Goal: Task Accomplishment & Management: Complete application form

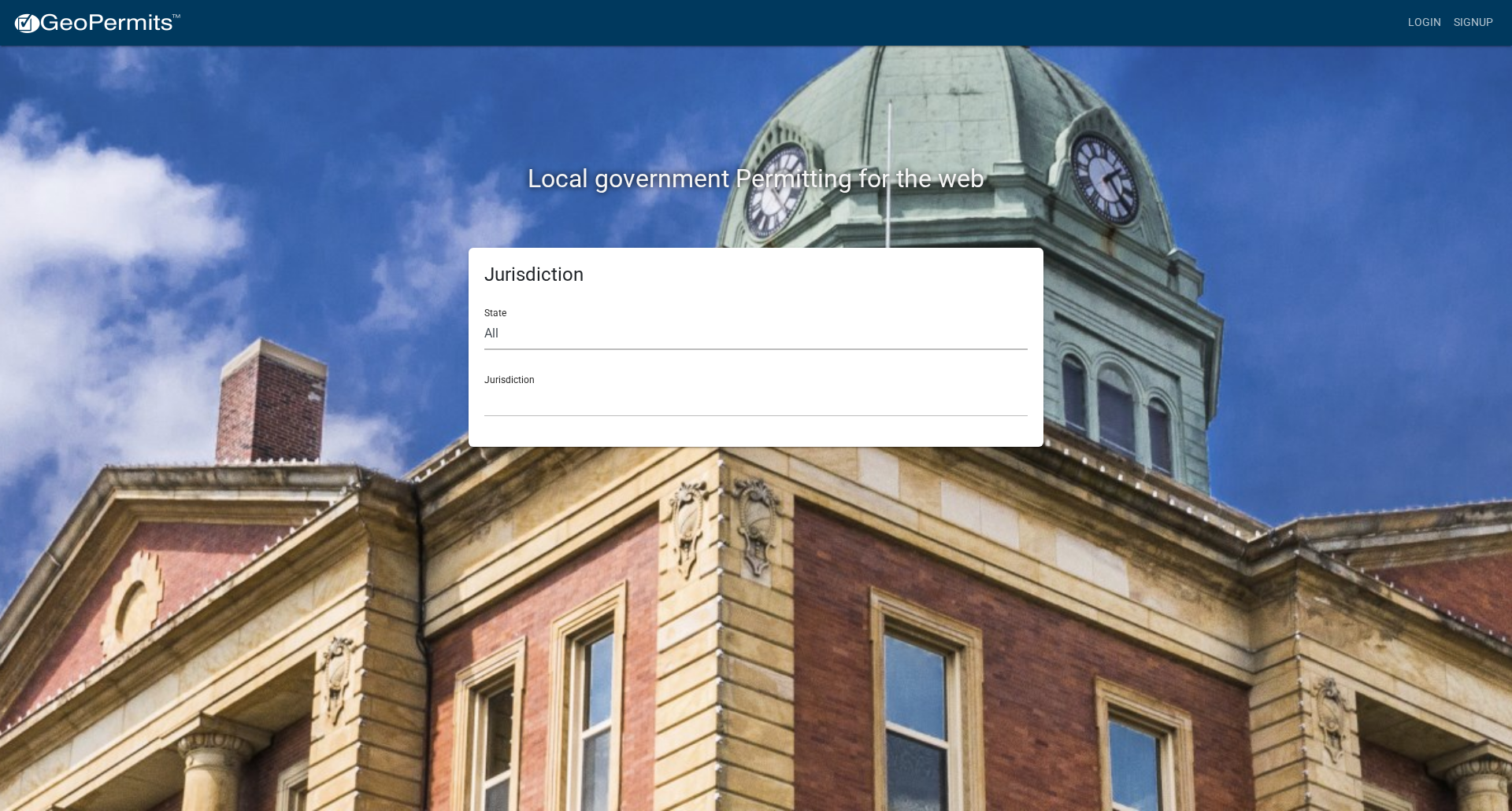
click at [521, 335] on select "All [US_STATE] [US_STATE] [US_STATE] [US_STATE] [US_STATE] [US_STATE] [US_STATE…" at bounding box center [756, 334] width 543 height 32
select select "[US_STATE]"
click at [485, 318] on select "All [US_STATE] [US_STATE] [US_STATE] [US_STATE] [US_STATE] [US_STATE] [US_STATE…" at bounding box center [756, 334] width 543 height 32
click at [525, 382] on div "Jurisdiction [GEOGRAPHIC_DATA], [US_STATE][PERSON_NAME][GEOGRAPHIC_DATA], [US_S…" at bounding box center [756, 390] width 543 height 54
click at [529, 399] on select "[GEOGRAPHIC_DATA], [US_STATE][PERSON_NAME][GEOGRAPHIC_DATA], [US_STATE][PERSON_…" at bounding box center [756, 401] width 543 height 32
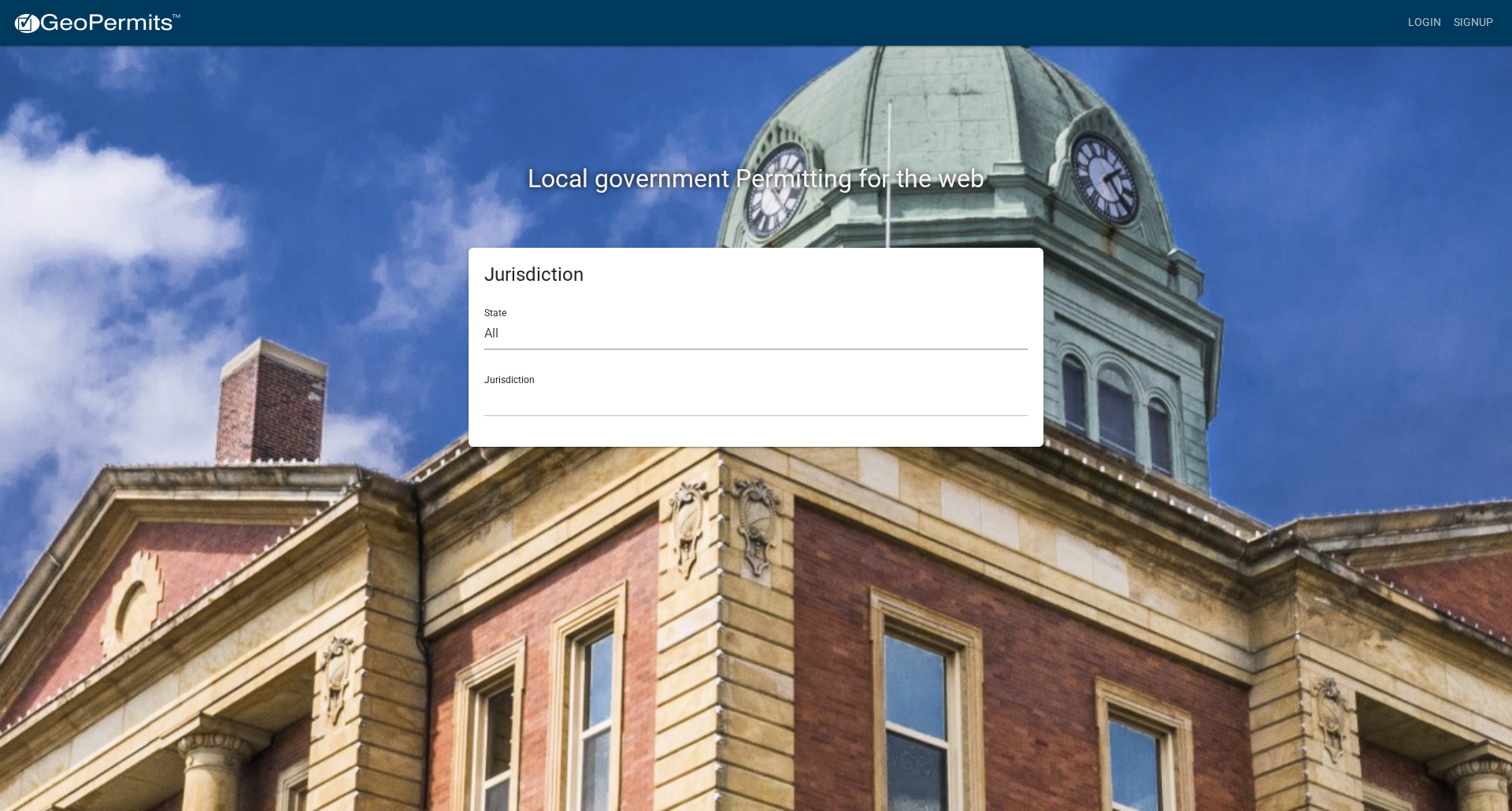
click at [530, 331] on select "All [US_STATE] [US_STATE] [US_STATE] [US_STATE] [US_STATE] [US_STATE] [US_STATE…" at bounding box center [756, 334] width 543 height 32
select select "[US_STATE]"
click at [485, 318] on select "All [US_STATE] [US_STATE] [US_STATE] [US_STATE] [US_STATE] [US_STATE] [US_STATE…" at bounding box center [756, 334] width 543 height 32
click at [519, 401] on select "[GEOGRAPHIC_DATA], [US_STATE][PERSON_NAME][GEOGRAPHIC_DATA], [US_STATE][PERSON_…" at bounding box center [756, 401] width 543 height 32
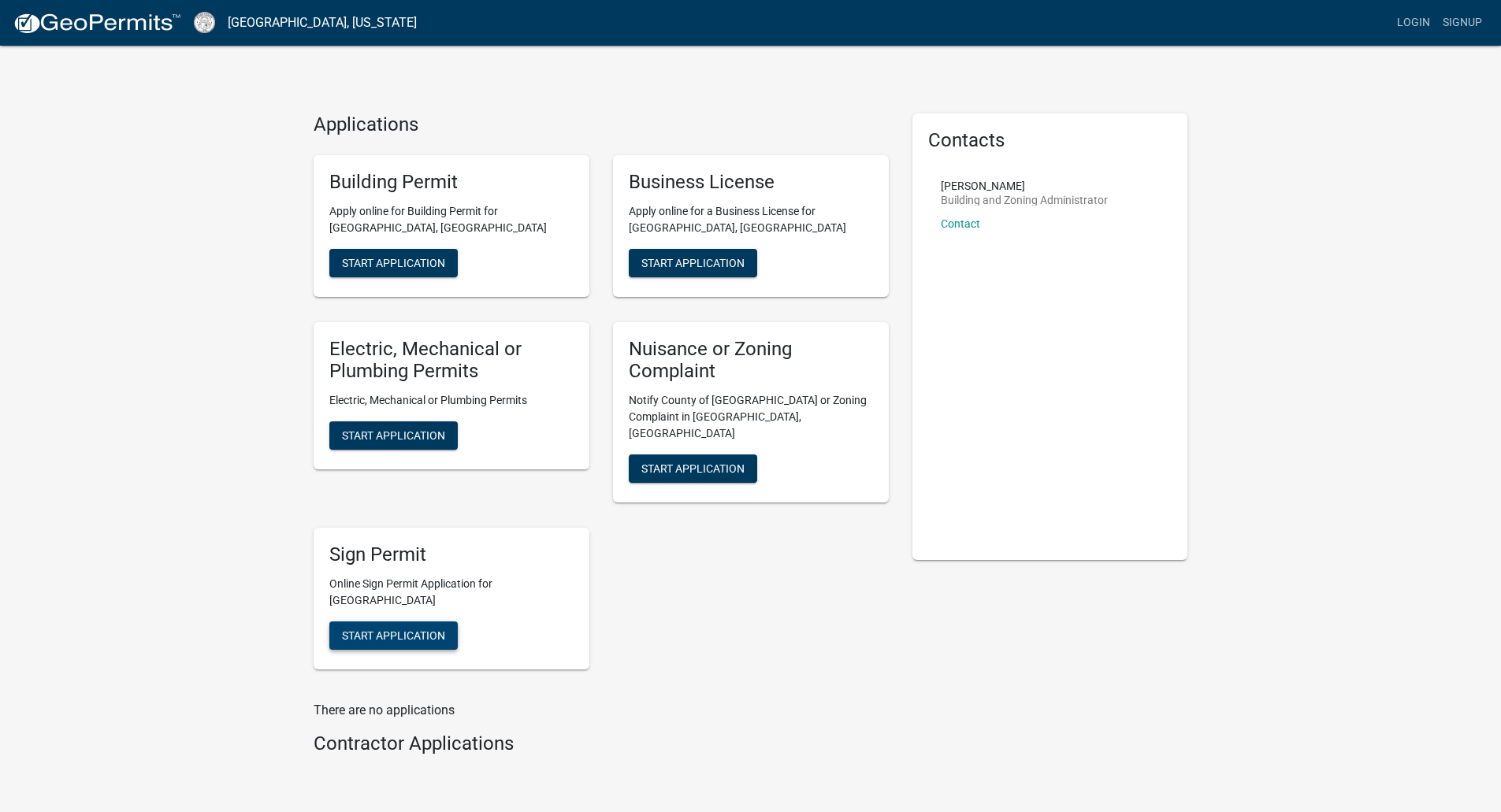
click at [380, 629] on span "Start Application" at bounding box center [393, 635] width 103 height 12
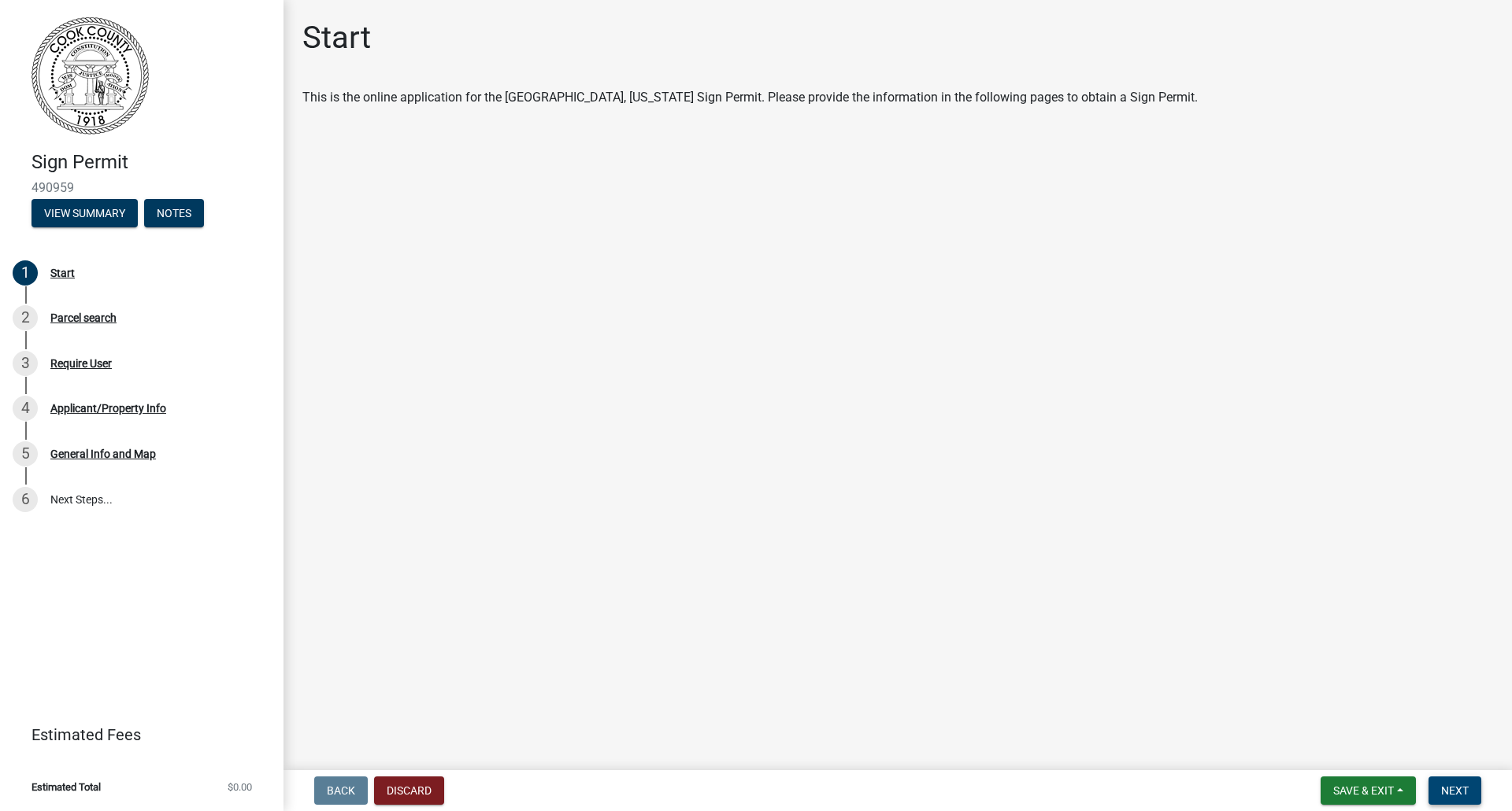
click at [1462, 798] on button "Next" at bounding box center [1454, 791] width 53 height 29
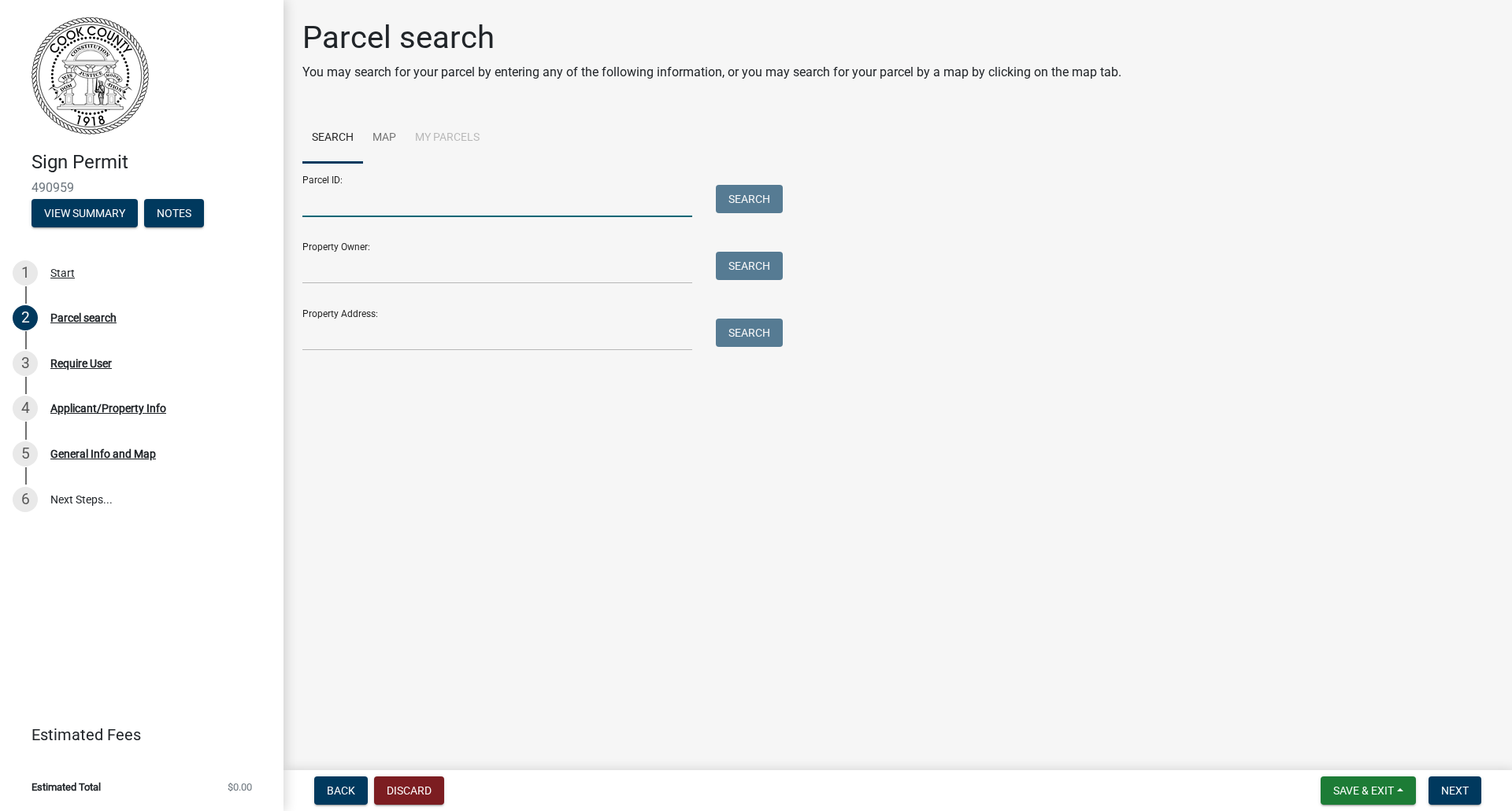
click at [388, 214] on input "Parcel ID:" at bounding box center [497, 200] width 390 height 32
type input "A00503201"
click at [729, 207] on button "Search" at bounding box center [749, 199] width 67 height 29
drag, startPoint x: 401, startPoint y: 204, endPoint x: 286, endPoint y: 208, distance: 115.1
click at [286, 208] on div "Parcel search You may search for your parcel by entering any of the following i…" at bounding box center [897, 218] width 1228 height 398
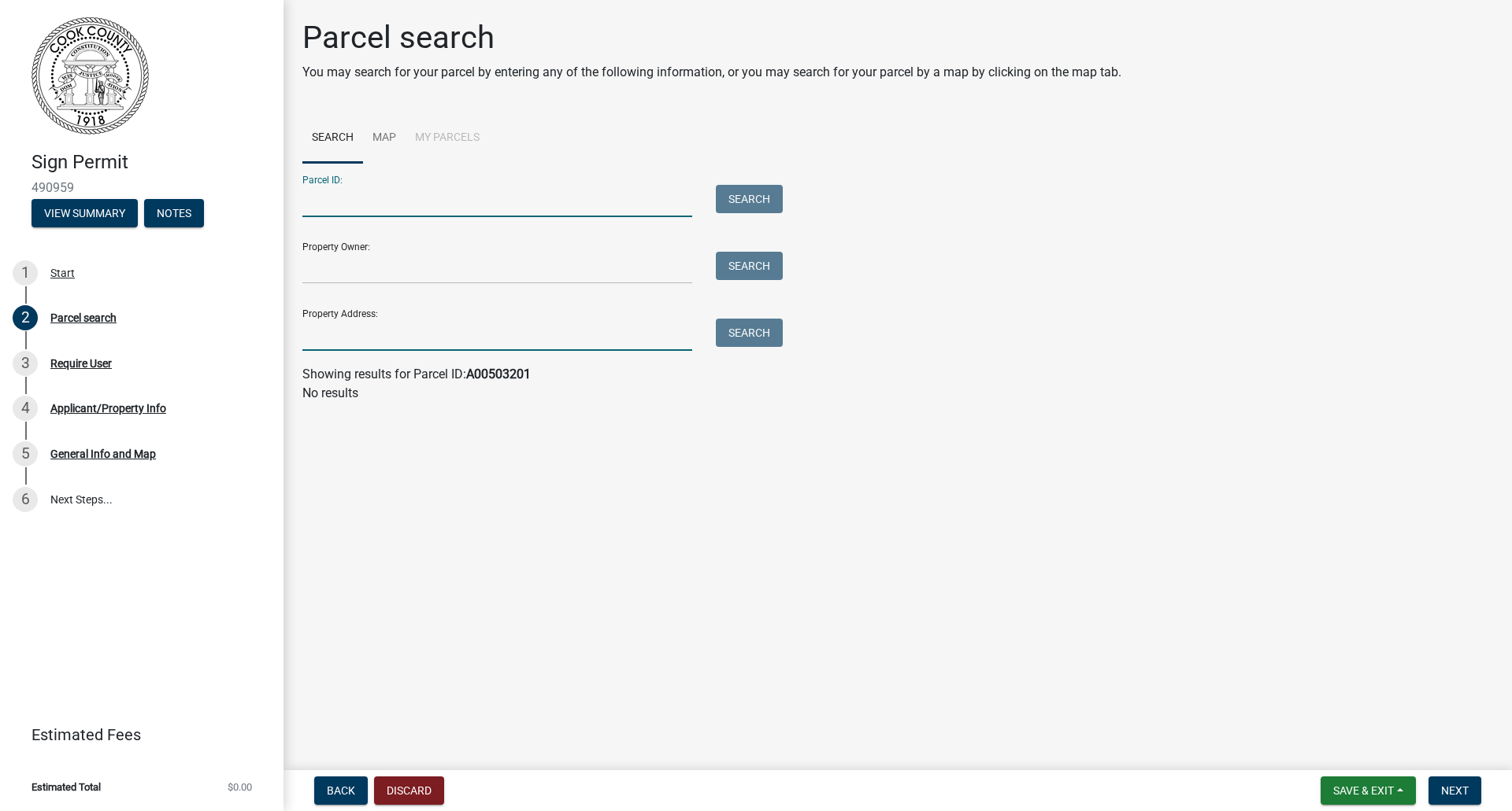
click at [385, 327] on input "Property Address:" at bounding box center [497, 335] width 390 height 32
type input "615 N [PERSON_NAME]"
click at [748, 347] on button "Search" at bounding box center [749, 333] width 67 height 29
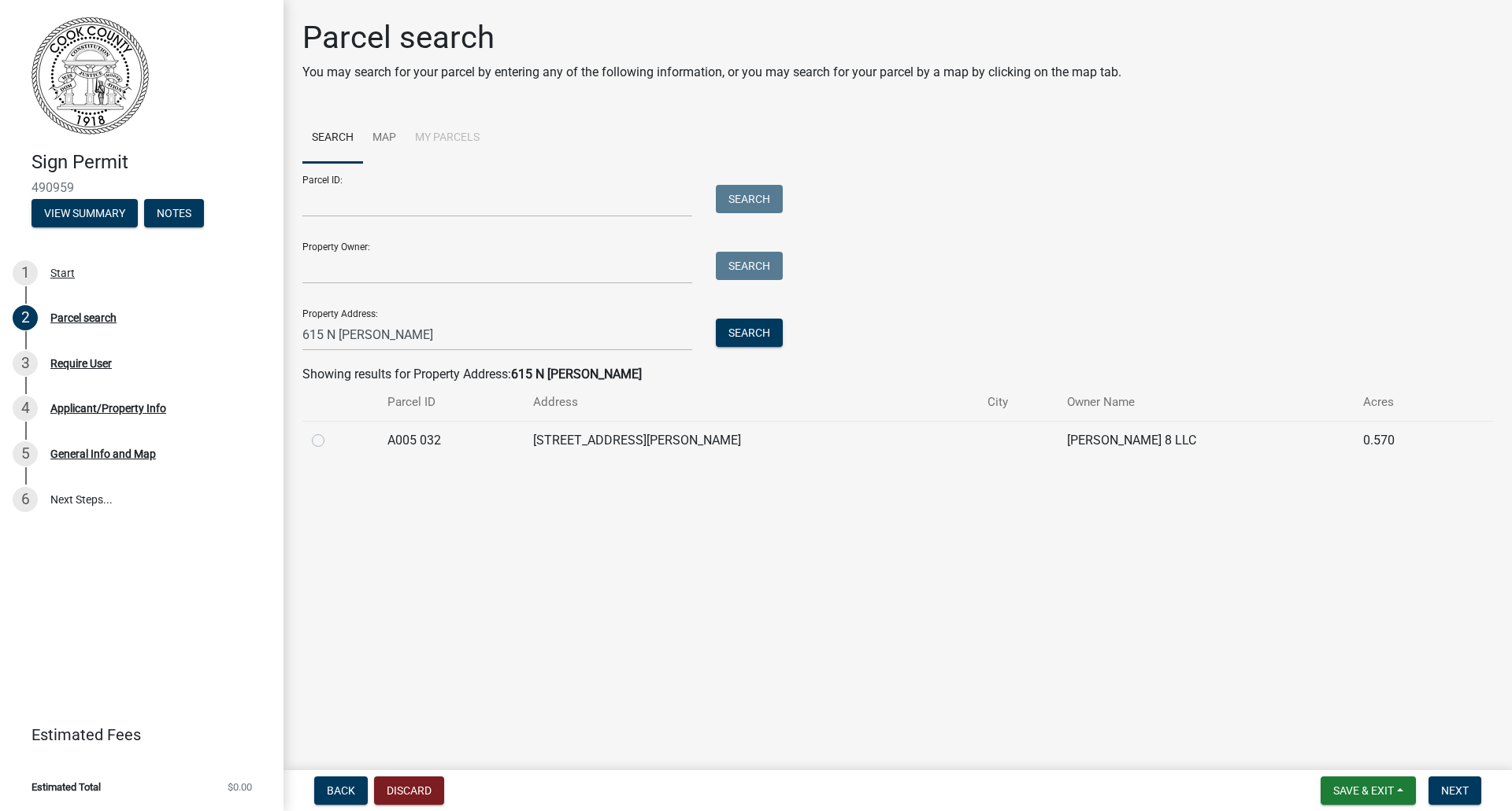
click at [339, 443] on div at bounding box center [340, 441] width 57 height 19
click at [306, 439] on td at bounding box center [340, 440] width 76 height 38
click at [330, 431] on label at bounding box center [330, 431] width 0 height 0
click at [330, 442] on 032 "radio" at bounding box center [336, 436] width 10 height 10
radio 032 "true"
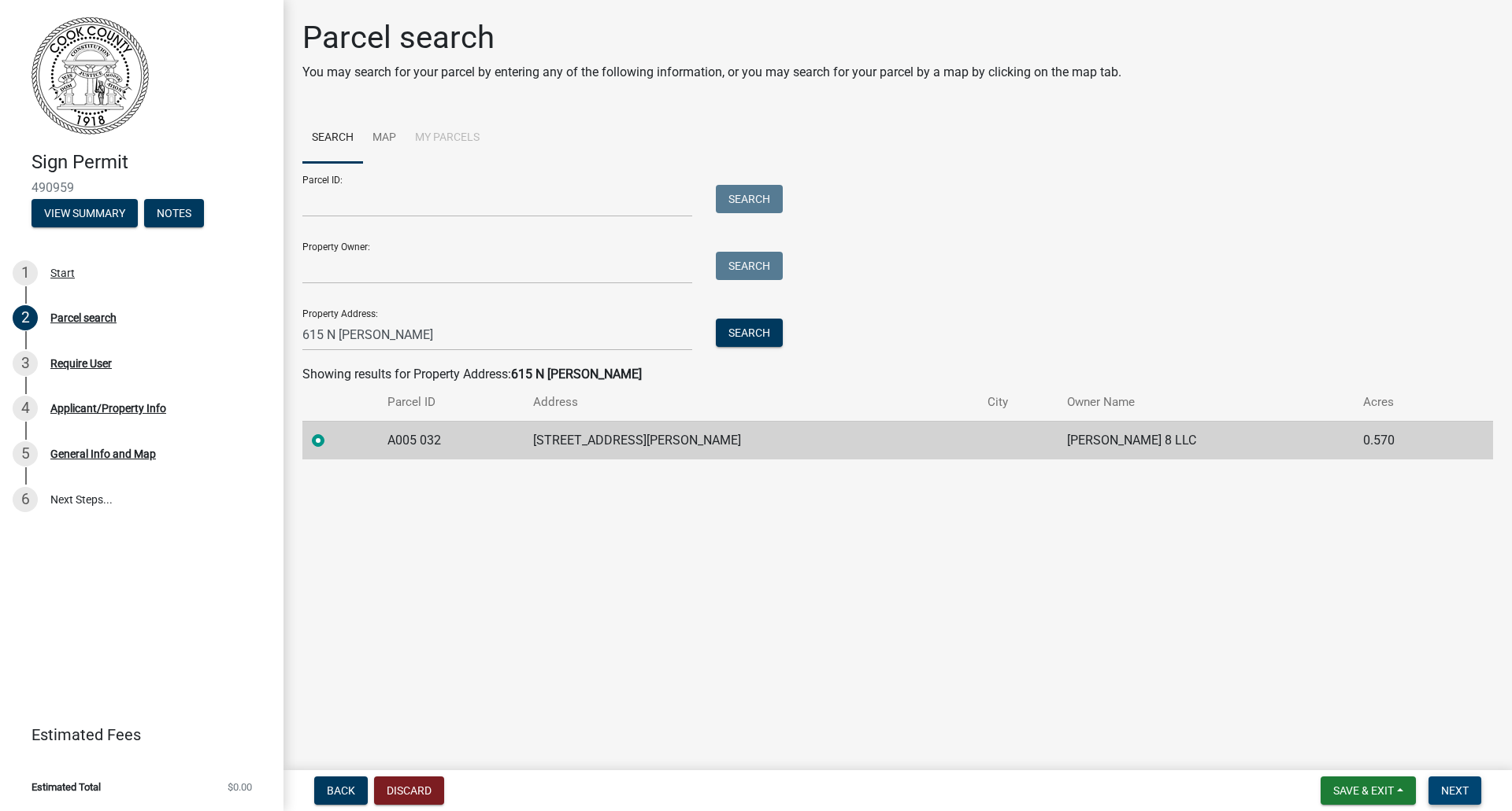
click at [1456, 788] on span "Next" at bounding box center [1454, 791] width 28 height 12
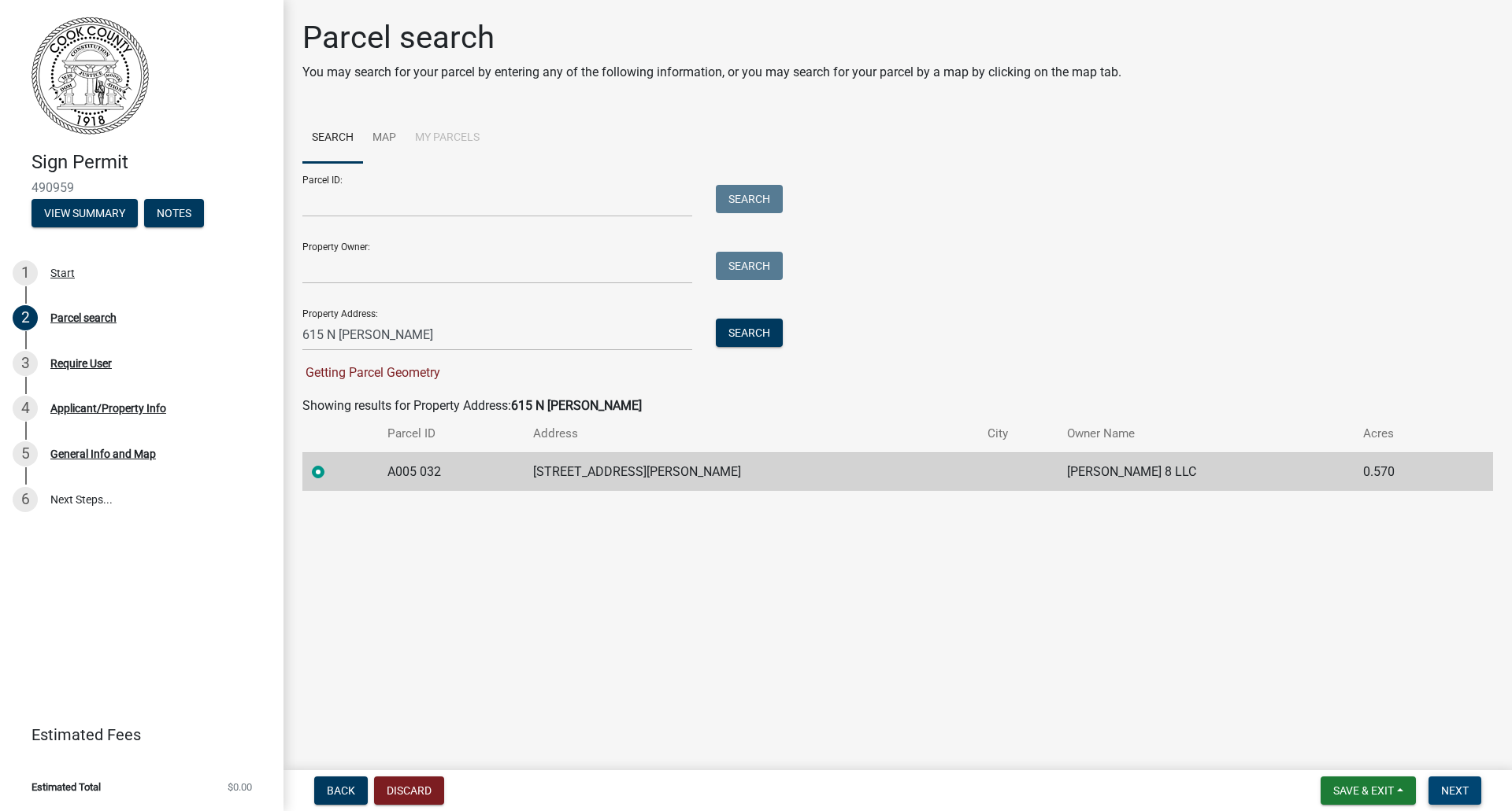
click at [1472, 777] on button "Next" at bounding box center [1454, 791] width 53 height 29
click at [1461, 795] on span "Next" at bounding box center [1454, 791] width 28 height 12
click at [1448, 781] on button "Next" at bounding box center [1454, 791] width 53 height 29
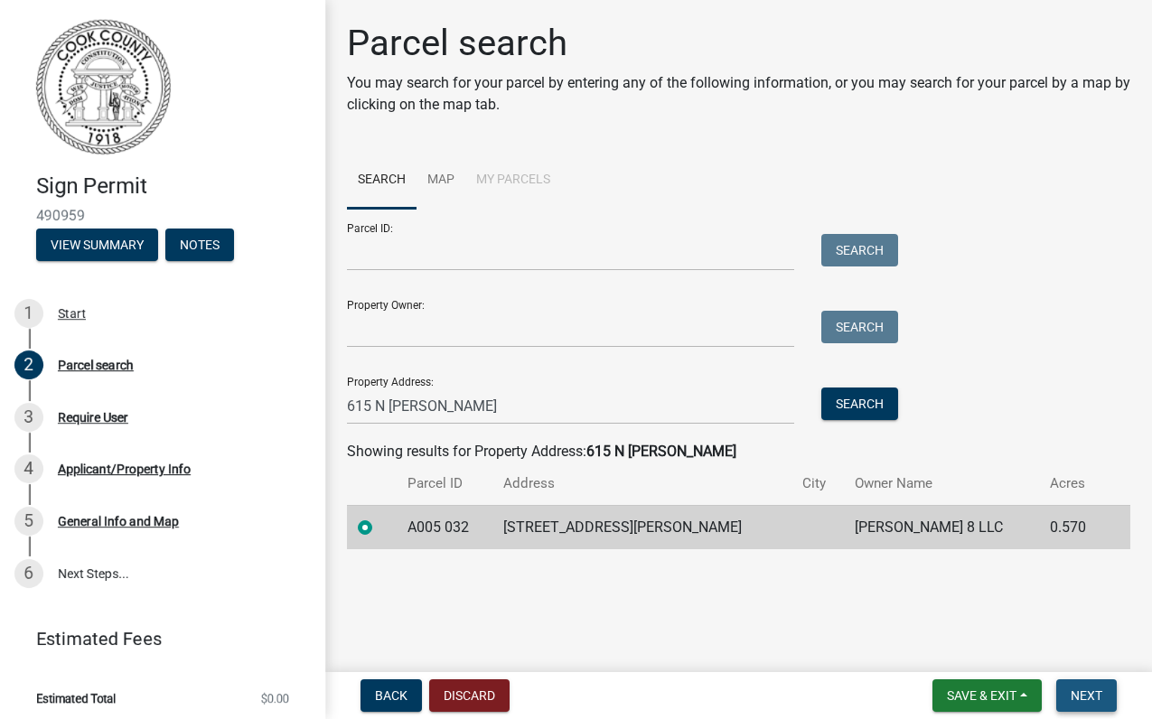
click at [1086, 703] on span "Next" at bounding box center [1087, 695] width 32 height 14
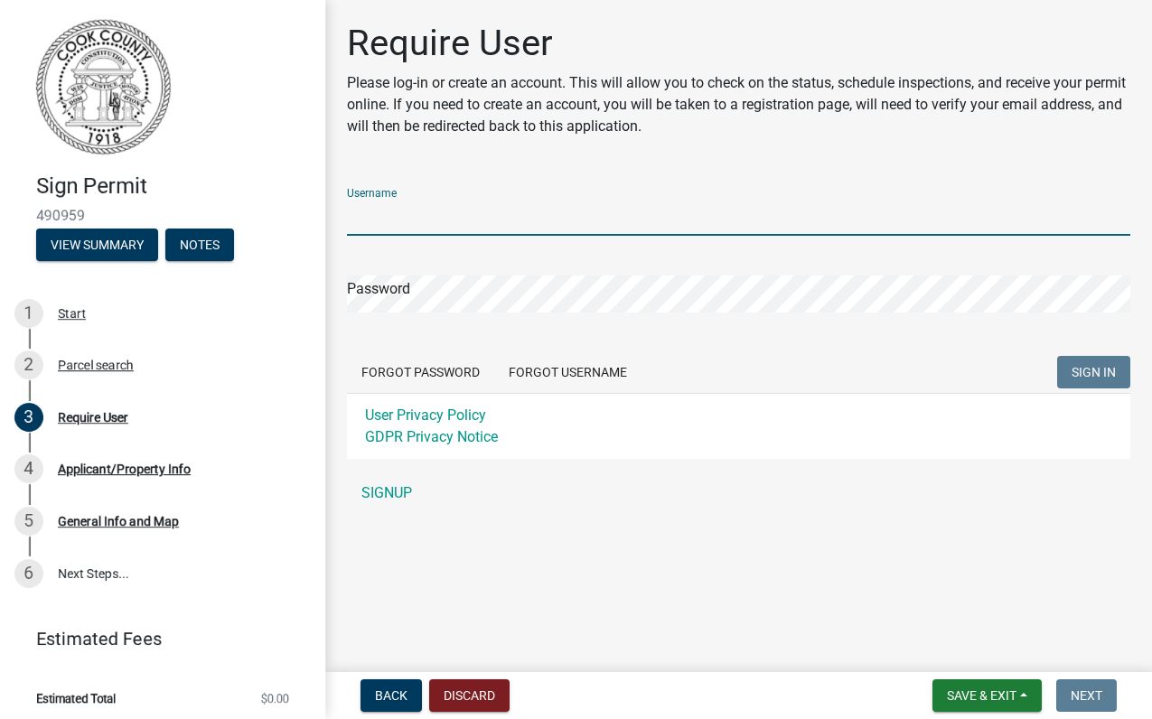
click at [432, 210] on input "Username" at bounding box center [738, 217] width 783 height 37
type input "[EMAIL_ADDRESS][DOMAIN_NAME]"
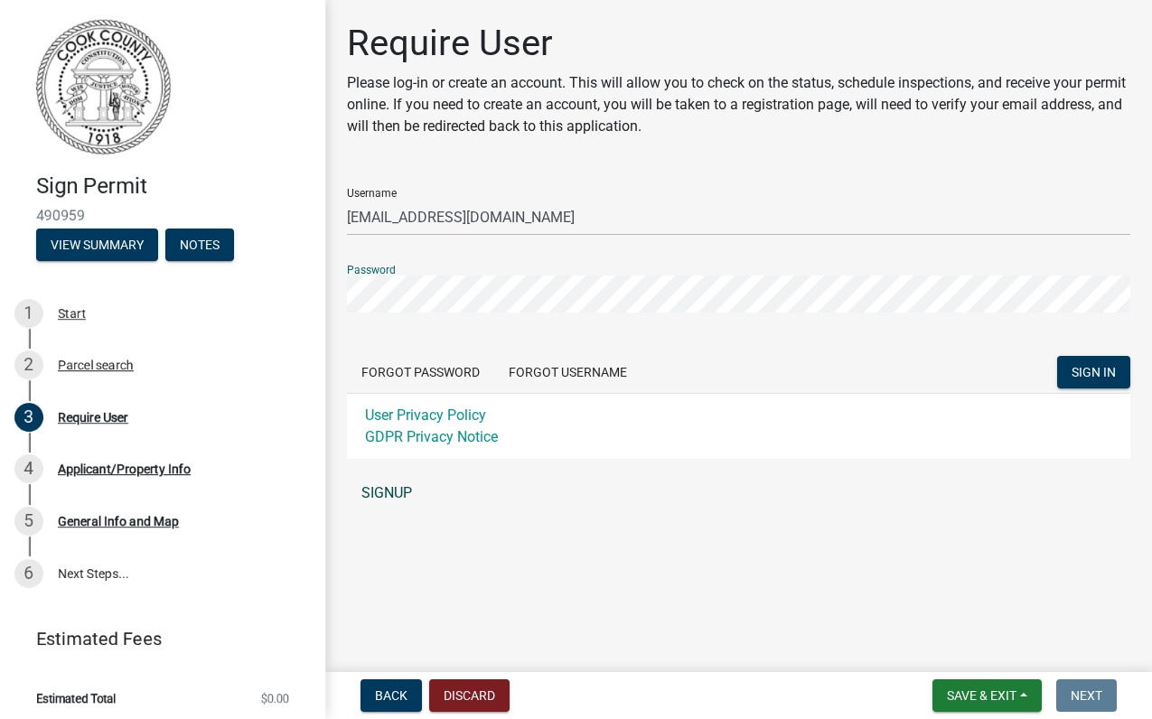
click at [383, 501] on link "SIGNUP" at bounding box center [738, 493] width 783 height 36
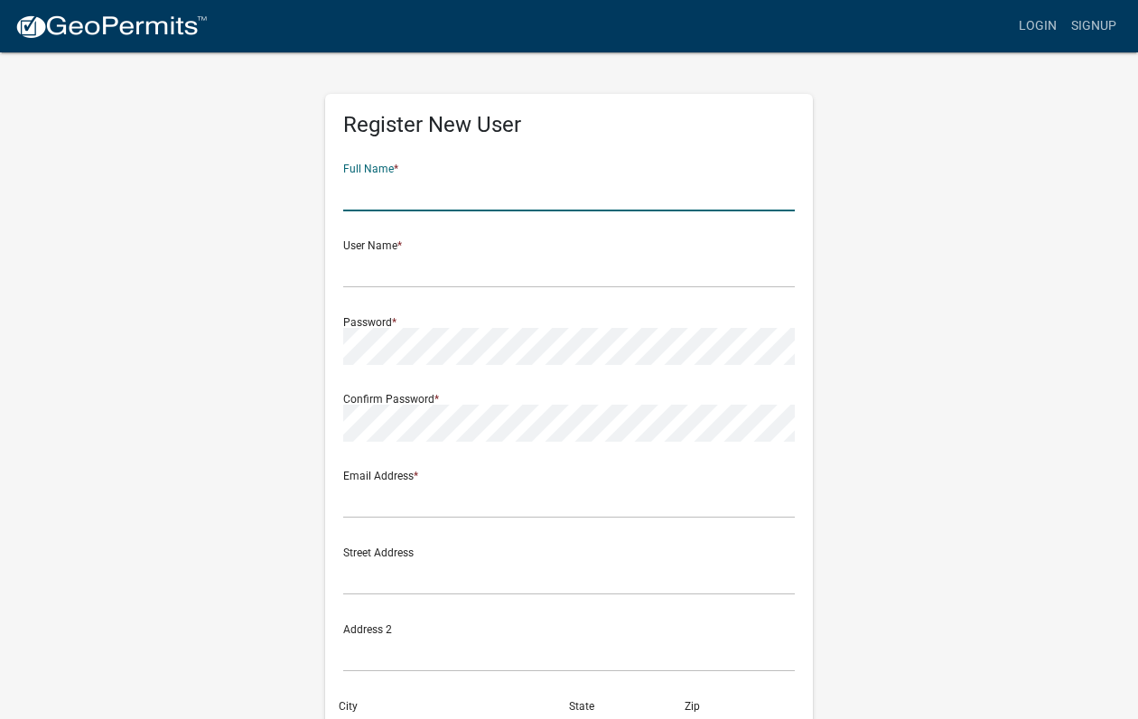
click at [426, 182] on input "text" at bounding box center [569, 192] width 452 height 37
drag, startPoint x: 461, startPoint y: 195, endPoint x: 395, endPoint y: 193, distance: 66.0
click at [395, 193] on input "[PERSON_NAME]" at bounding box center [569, 192] width 452 height 37
type input "[PERSON_NAME]"
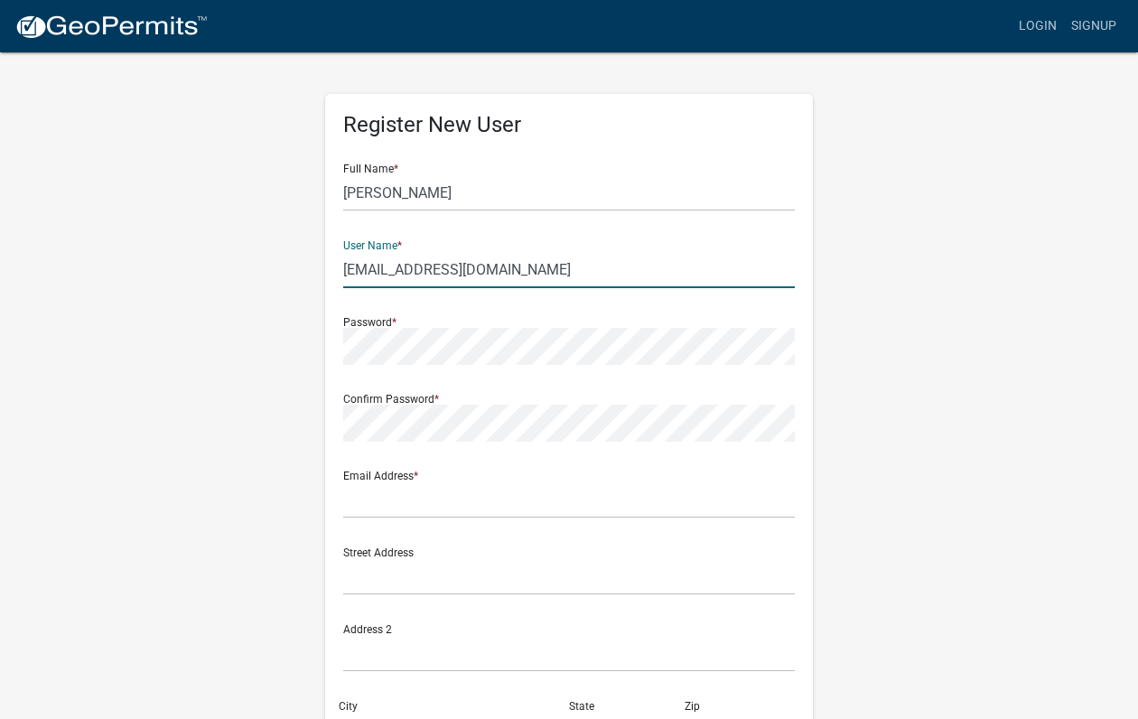
type input "[EMAIL_ADDRESS][DOMAIN_NAME]"
click at [341, 341] on div "Register New User Full Name * [PERSON_NAME] User Name * [EMAIL_ADDRESS][DOMAIN_…" at bounding box center [569, 525] width 488 height 863
drag, startPoint x: 342, startPoint y: 341, endPoint x: 360, endPoint y: 398, distance: 60.3
click at [360, 398] on div "Confirm Password *" at bounding box center [569, 410] width 452 height 62
click at [351, 443] on form "Full Name * [PERSON_NAME] User Name * [EMAIL_ADDRESS][DOMAIN_NAME] Password * C…" at bounding box center [569, 535] width 452 height 773
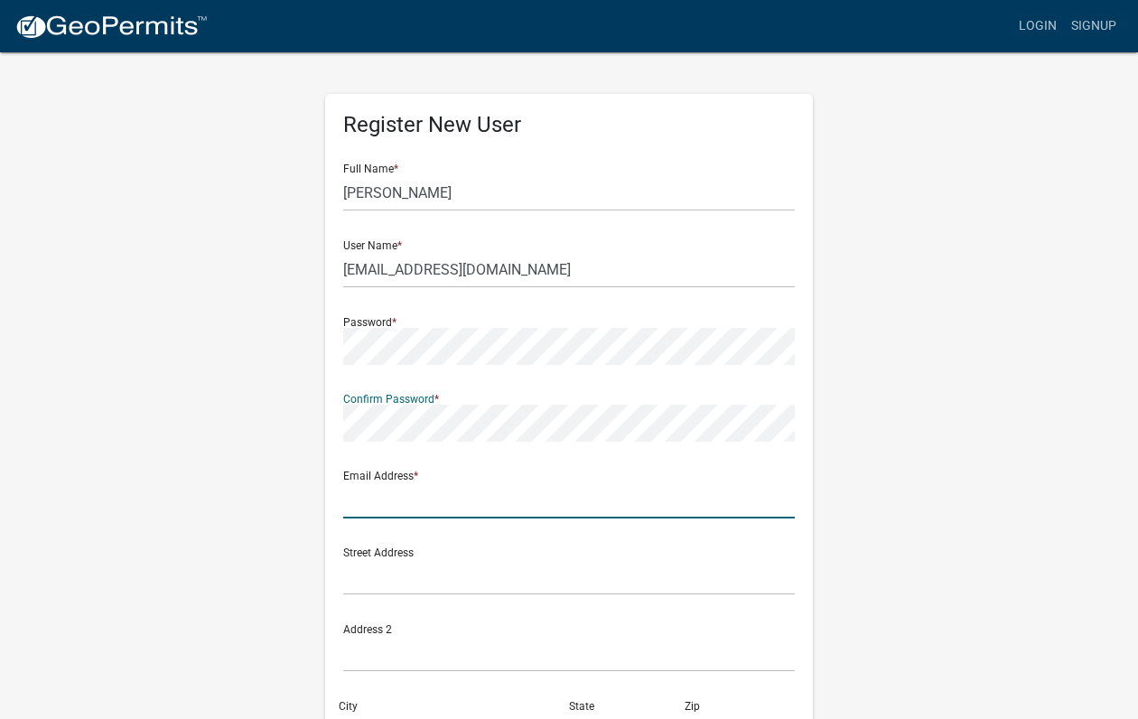
click at [388, 505] on input "text" at bounding box center [569, 500] width 452 height 37
type input "[EMAIL_ADDRESS][DOMAIN_NAME]"
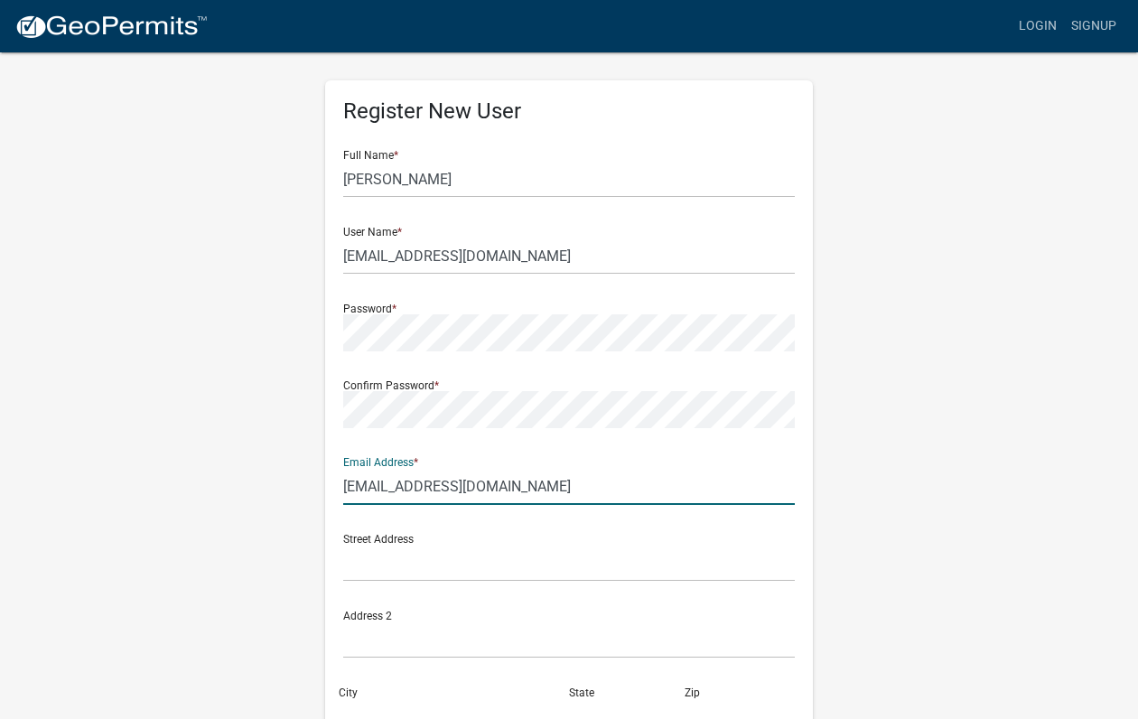
scroll to position [90, 0]
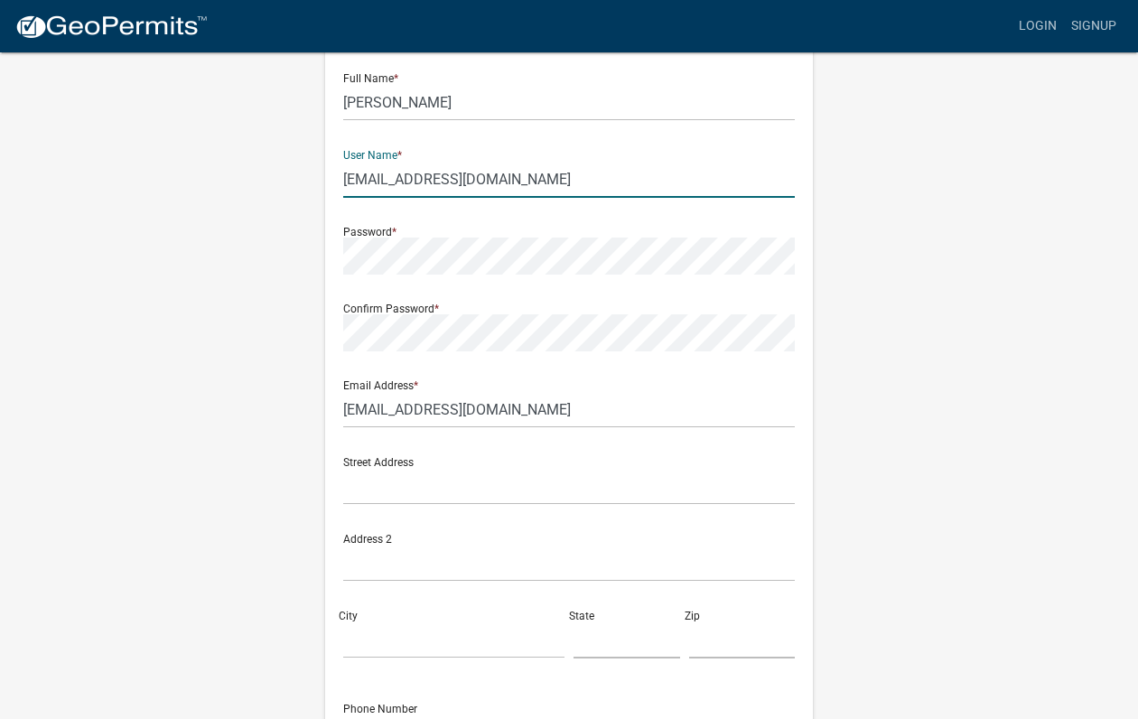
drag, startPoint x: 524, startPoint y: 181, endPoint x: 381, endPoint y: 192, distance: 143.2
click at [381, 192] on input "[EMAIL_ADDRESS][DOMAIN_NAME]" at bounding box center [569, 179] width 452 height 37
type input "nbaer"
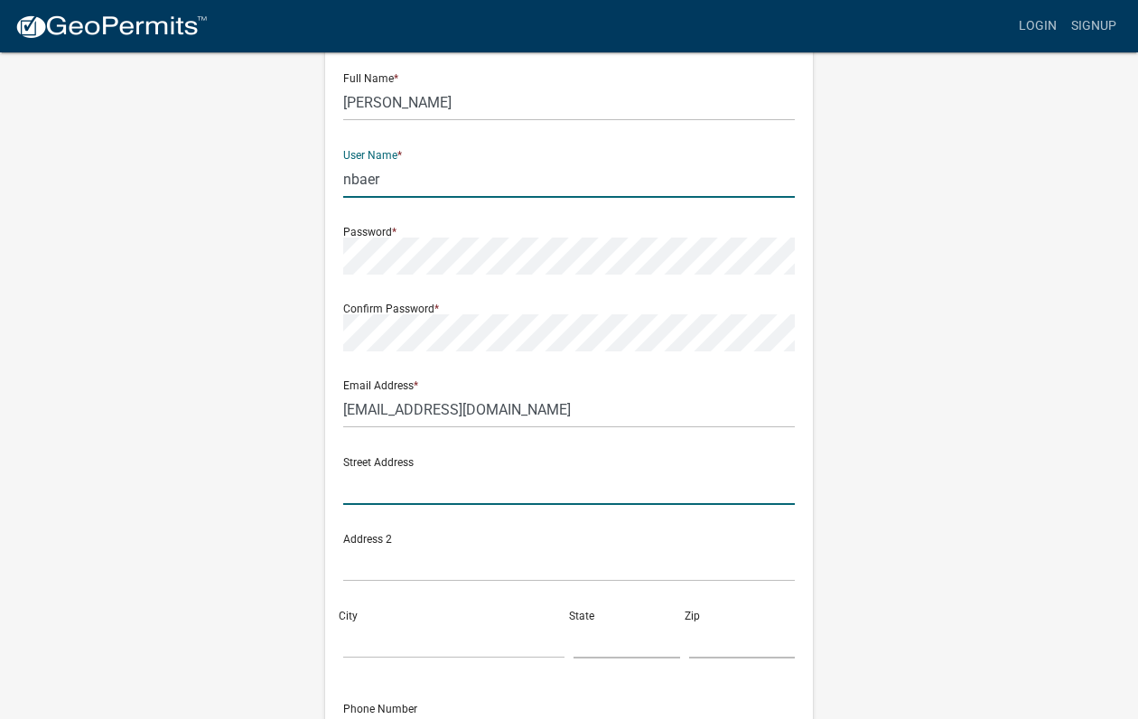
click at [394, 477] on input "text" at bounding box center [569, 486] width 452 height 37
type input "[STREET_ADDRESS]"
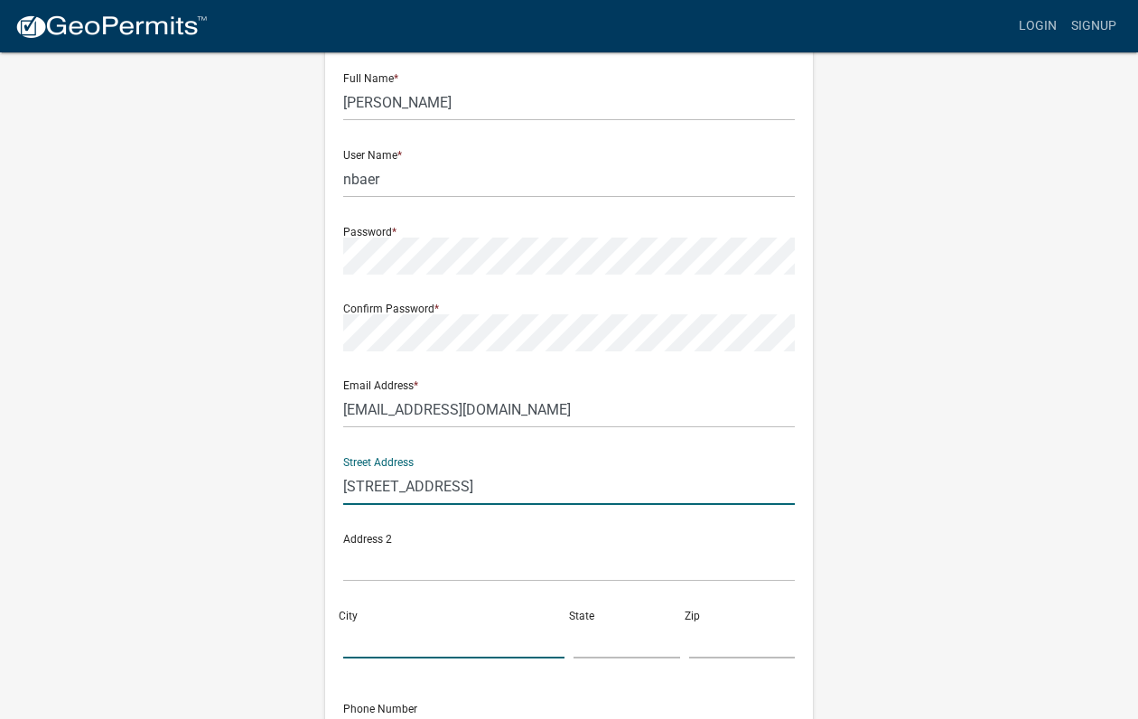
type input "[GEOGRAPHIC_DATA]"
type input "GA"
type input "30501"
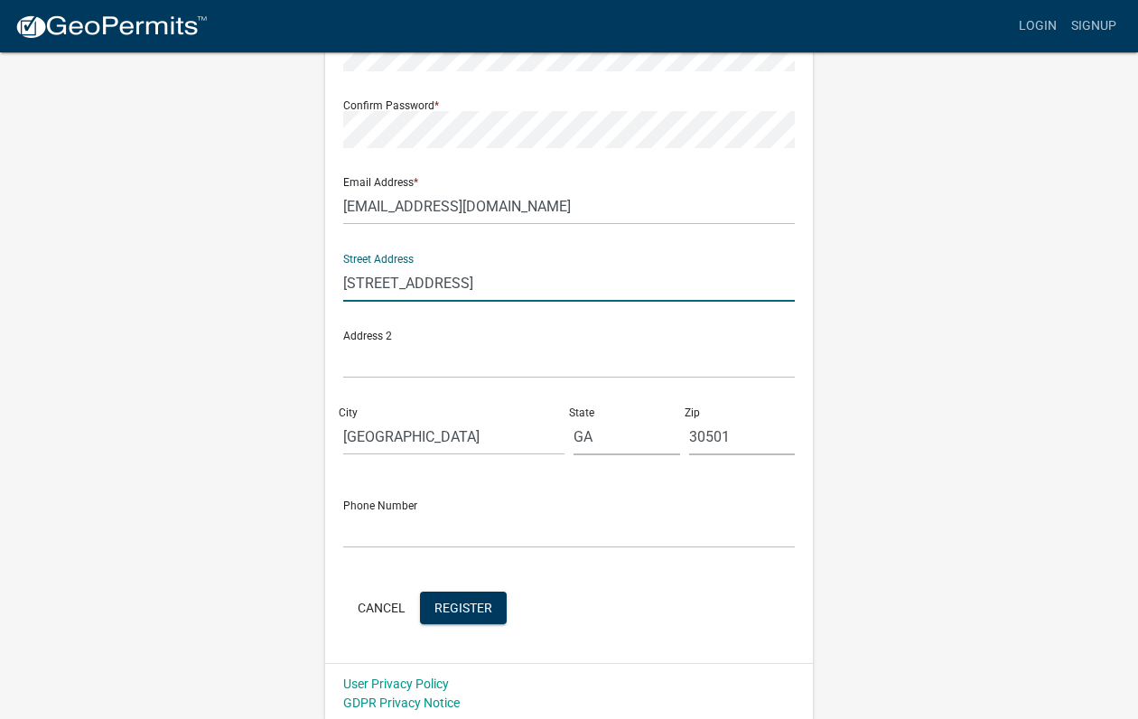
scroll to position [298, 0]
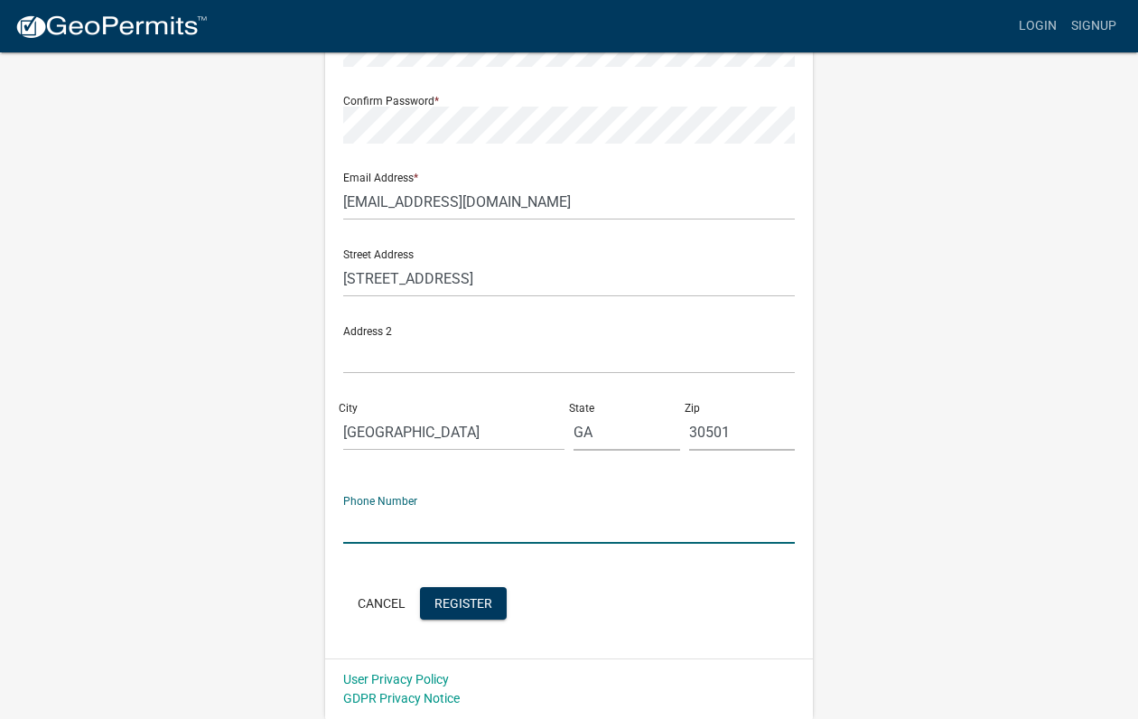
click at [391, 512] on input "text" at bounding box center [569, 525] width 452 height 37
type input "[PHONE_NUMBER]"
click at [467, 601] on span "Register" at bounding box center [464, 602] width 58 height 14
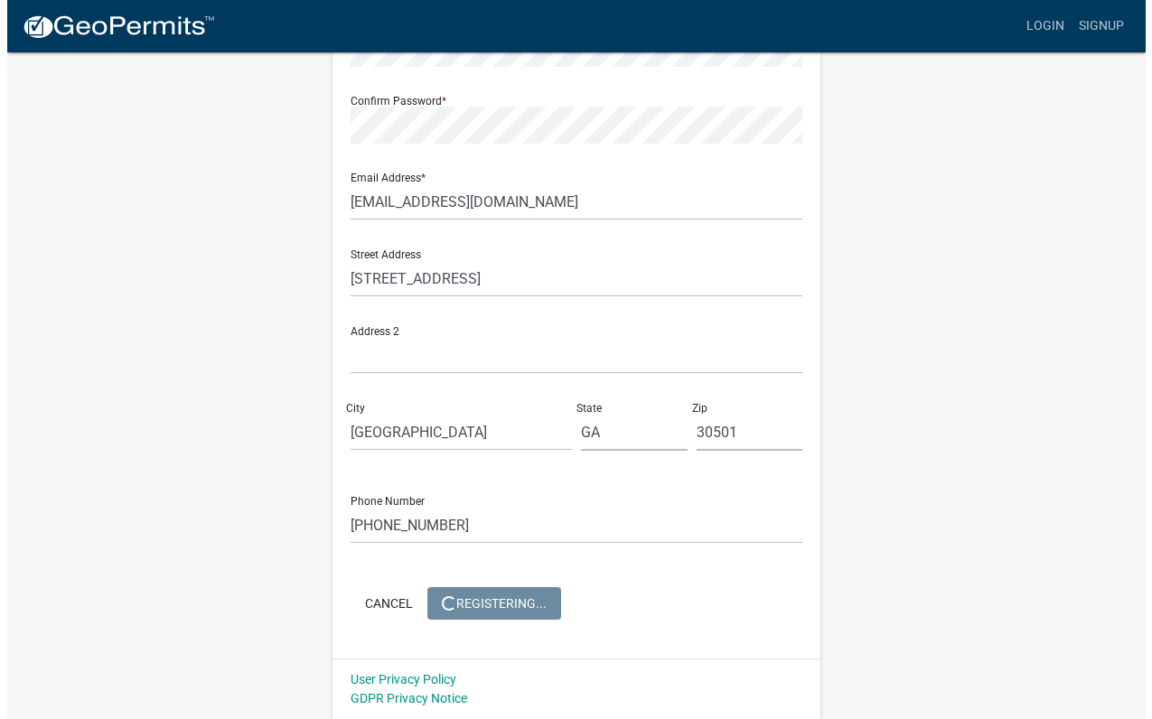
scroll to position [0, 0]
